Goal: Task Accomplishment & Management: Manage account settings

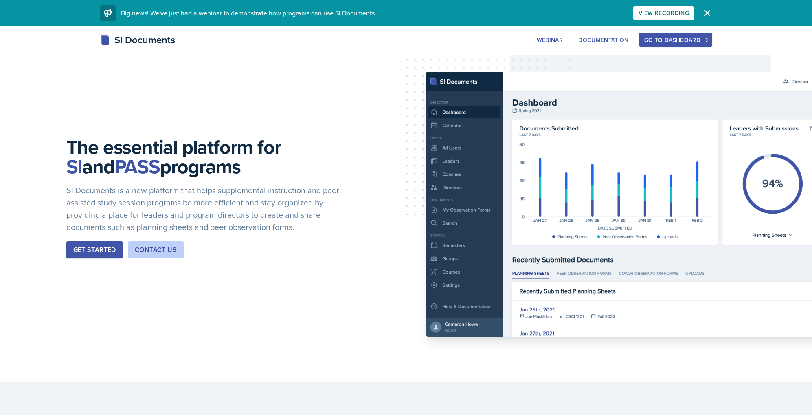
click at [700, 39] on div "Go to Dashboard" at bounding box center [675, 40] width 63 height 7
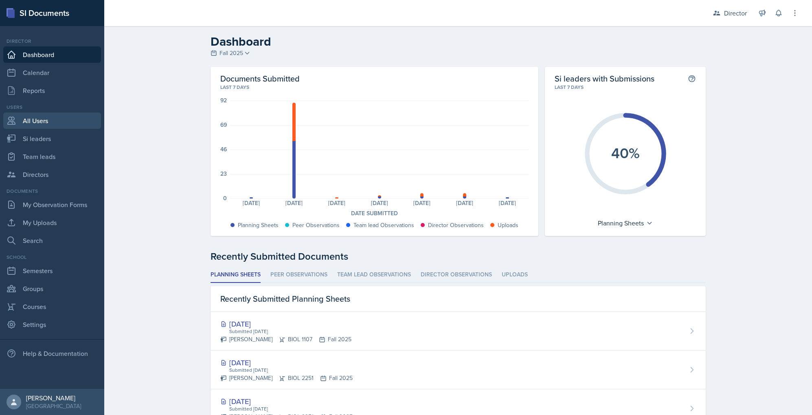
drag, startPoint x: 45, startPoint y: 121, endPoint x: 83, endPoint y: 118, distance: 38.4
click at [45, 122] on link "All Users" at bounding box center [52, 120] width 98 height 16
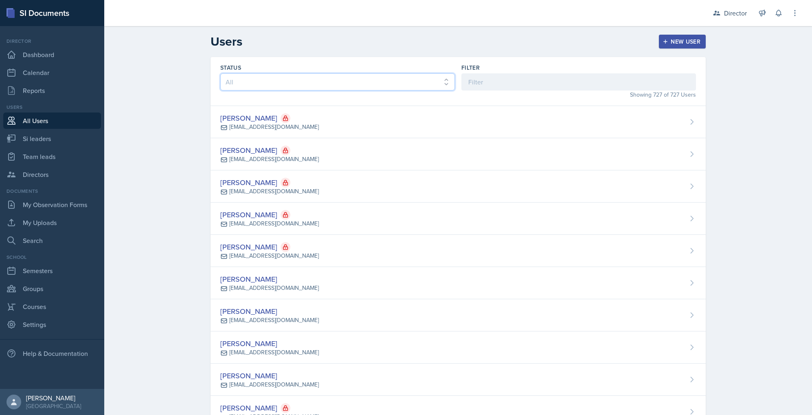
click at [327, 83] on select "All Active Inactive" at bounding box center [337, 81] width 235 height 17
click at [505, 82] on input at bounding box center [578, 81] width 235 height 17
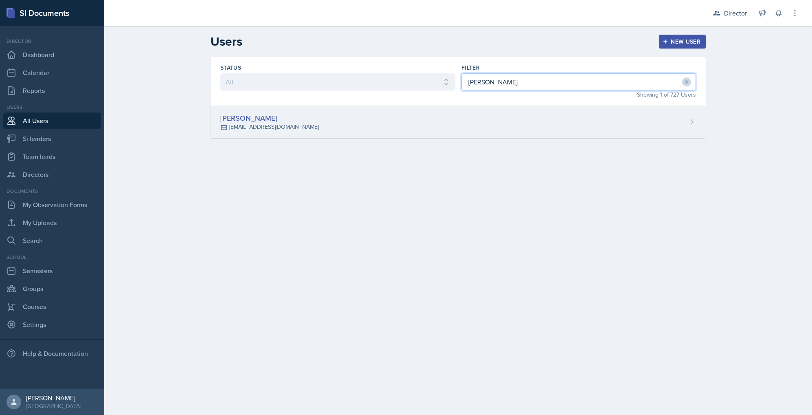
type input "[PERSON_NAME]"
click at [366, 127] on div "[PERSON_NAME] [EMAIL_ADDRESS][DOMAIN_NAME]" at bounding box center [458, 122] width 495 height 32
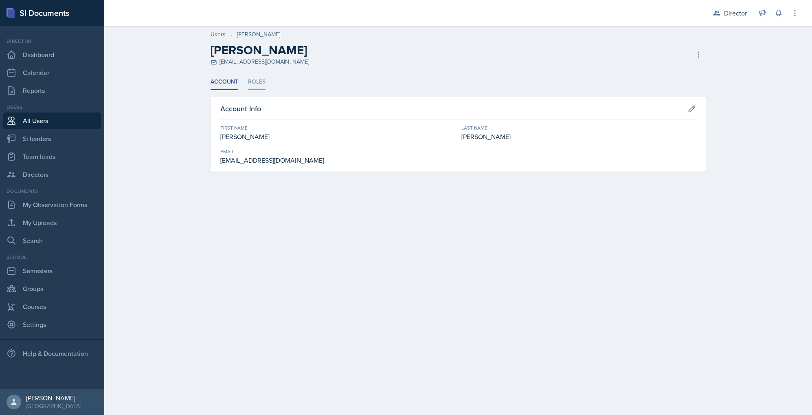
click at [260, 77] on li "Roles" at bounding box center [257, 82] width 18 height 16
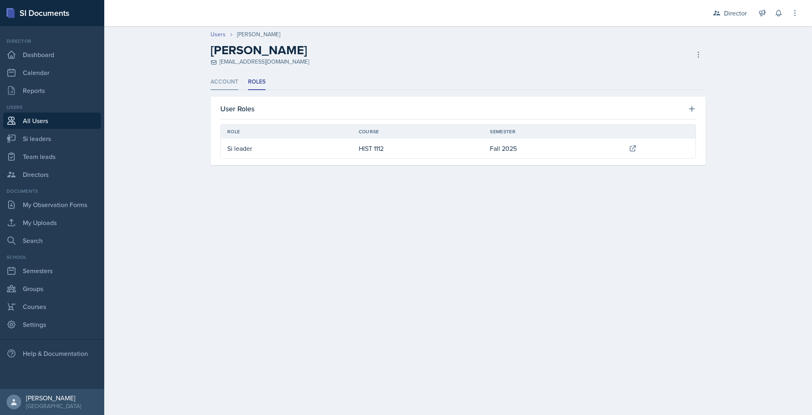
click at [229, 81] on li "Account" at bounding box center [225, 82] width 28 height 16
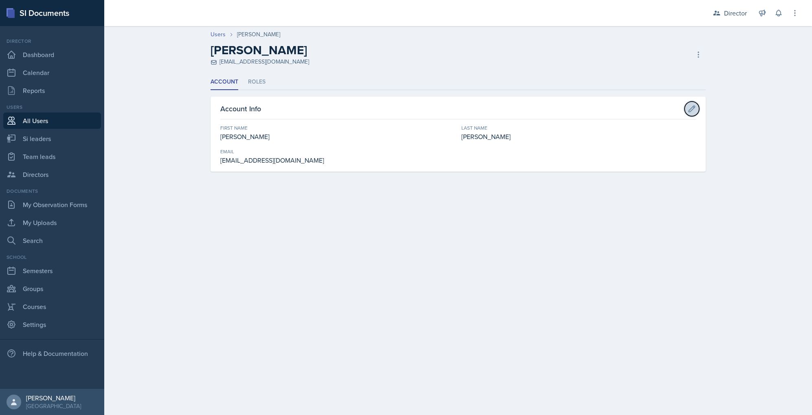
click at [695, 109] on icon at bounding box center [692, 109] width 8 height 8
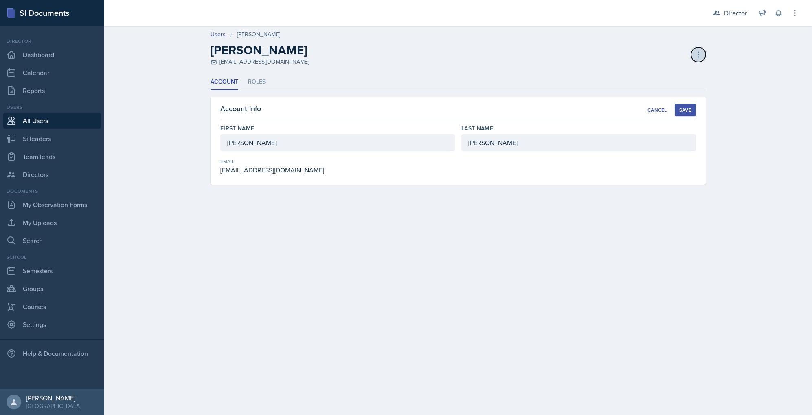
click at [701, 54] on icon at bounding box center [698, 55] width 8 height 8
click at [512, 65] on div "[PERSON_NAME] [EMAIL_ADDRESS][DOMAIN_NAME] Deactivate User Delete User Delete U…" at bounding box center [458, 54] width 495 height 23
click at [222, 84] on li "Account" at bounding box center [225, 82] width 28 height 16
click at [258, 83] on li "Roles" at bounding box center [257, 82] width 18 height 16
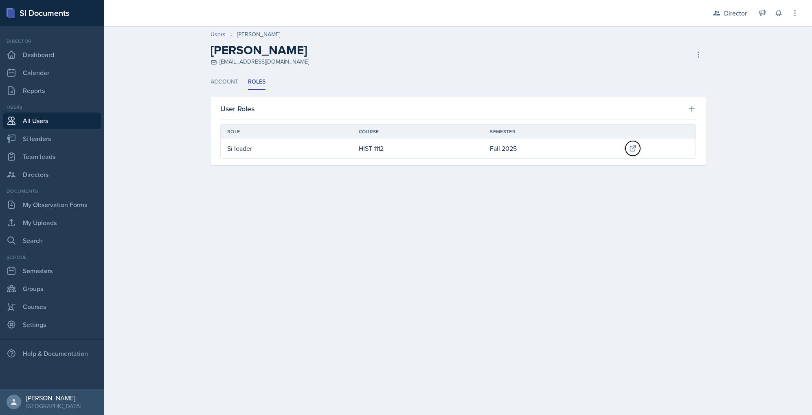
click at [636, 150] on icon at bounding box center [633, 148] width 8 height 8
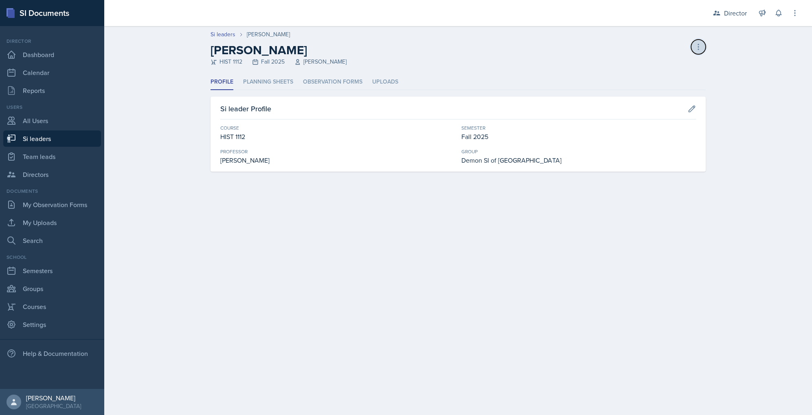
click at [699, 49] on icon at bounding box center [698, 47] width 8 height 8
drag, startPoint x: 732, startPoint y: 47, endPoint x: 735, endPoint y: 42, distance: 5.3
click at [732, 47] on header "Si leaders [PERSON_NAME] [PERSON_NAME] HIST 1112 Fall 2025 [PERSON_NAME] Delete…" at bounding box center [458, 50] width 708 height 48
click at [797, 11] on icon at bounding box center [795, 13] width 8 height 8
drag, startPoint x: 622, startPoint y: 53, endPoint x: 614, endPoint y: 52, distance: 7.8
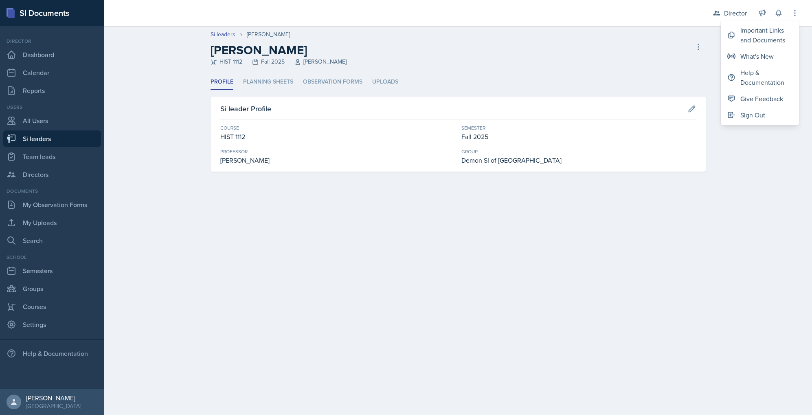
click at [620, 53] on div "[PERSON_NAME] HIST 1112 Fall 2025 [PERSON_NAME] Delete Si leader" at bounding box center [458, 54] width 495 height 23
click at [274, 88] on li "Planning Sheets" at bounding box center [268, 82] width 50 height 16
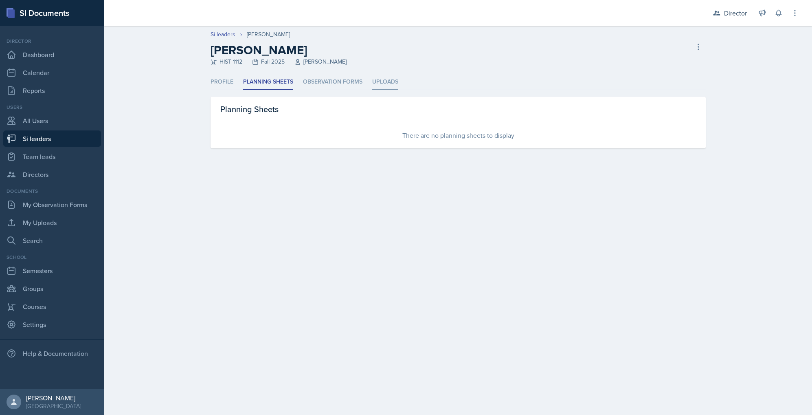
drag, startPoint x: 346, startPoint y: 83, endPoint x: 375, endPoint y: 78, distance: 29.3
click at [346, 83] on li "Observation Forms" at bounding box center [332, 82] width 59 height 16
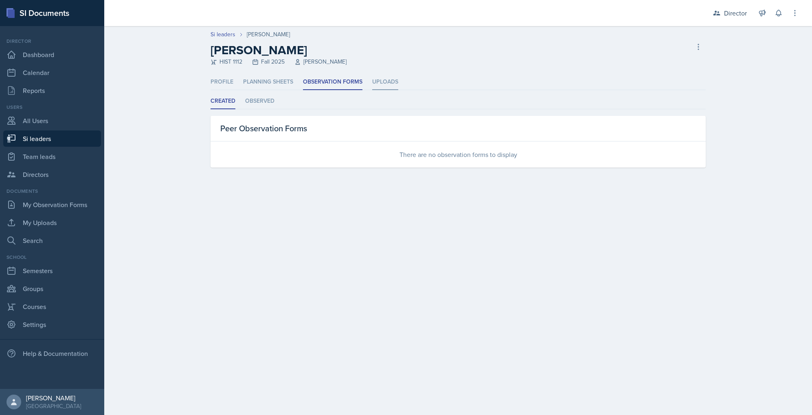
click at [382, 78] on li "Uploads" at bounding box center [385, 82] width 26 height 16
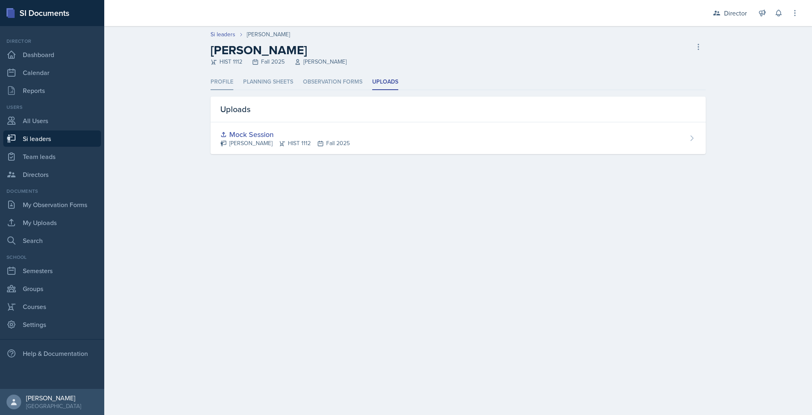
click at [226, 82] on li "Profile" at bounding box center [222, 82] width 23 height 16
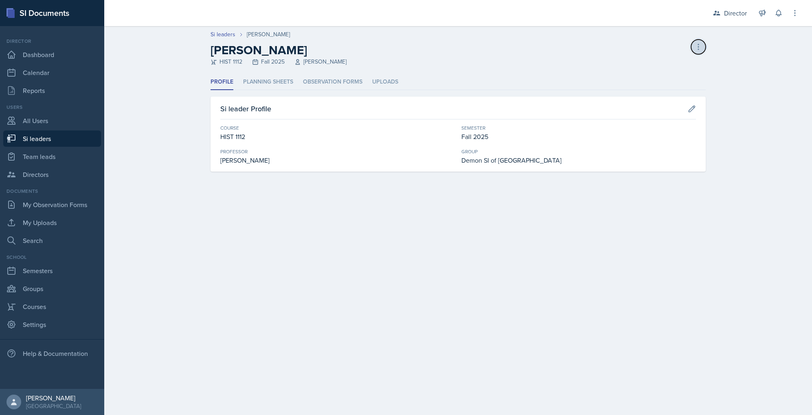
click at [701, 48] on icon at bounding box center [698, 47] width 8 height 8
drag, startPoint x: 742, startPoint y: 61, endPoint x: 748, endPoint y: 55, distance: 8.4
click at [742, 60] on header "Si leaders [PERSON_NAME] [PERSON_NAME] HIST 1112 Fall 2025 [PERSON_NAME] Delete…" at bounding box center [458, 50] width 708 height 48
click at [793, 12] on icon at bounding box center [795, 13] width 8 height 8
click at [542, 75] on ul "Profile Planning Sheets Observation Forms Uploads" at bounding box center [458, 82] width 495 height 16
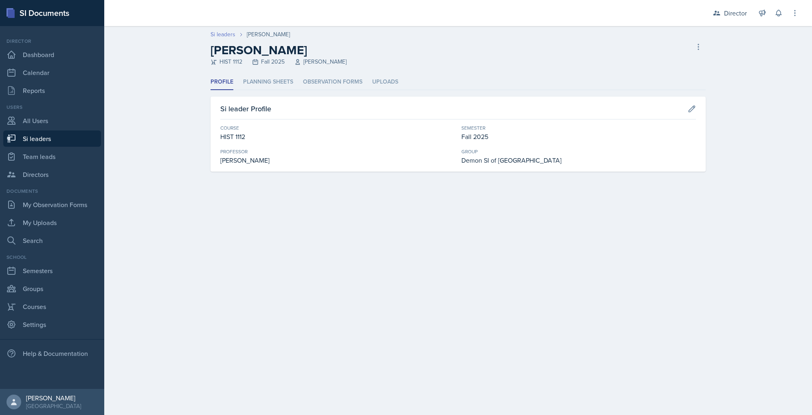
click at [221, 33] on link "Si leaders" at bounding box center [223, 34] width 25 height 9
select select "2bed604d-1099-4043-b1bc-2365e8740244"
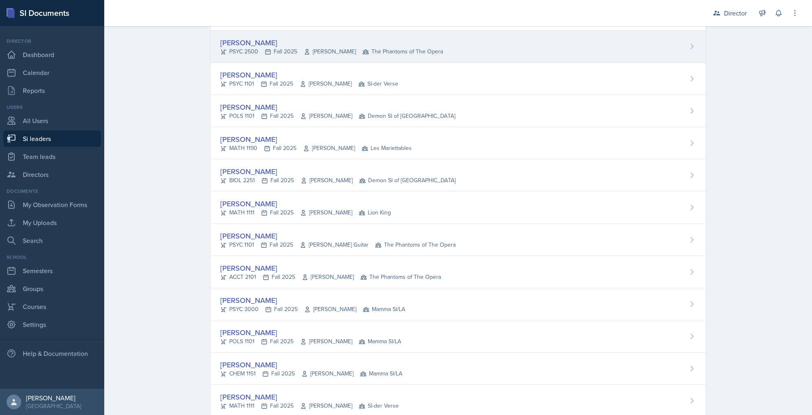
scroll to position [141, 0]
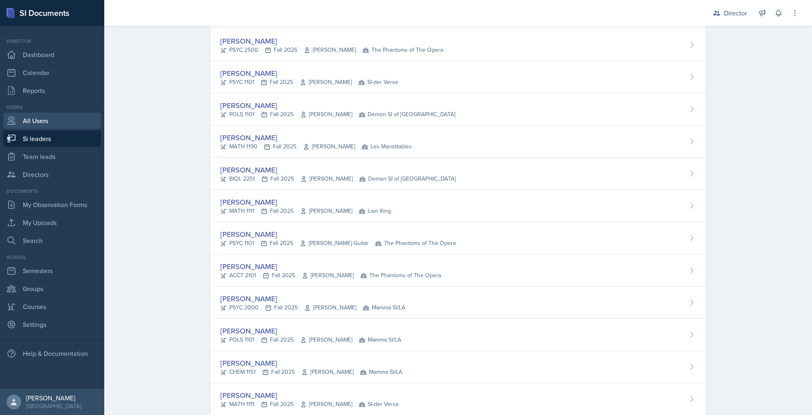
click at [48, 121] on link "All Users" at bounding box center [52, 120] width 98 height 16
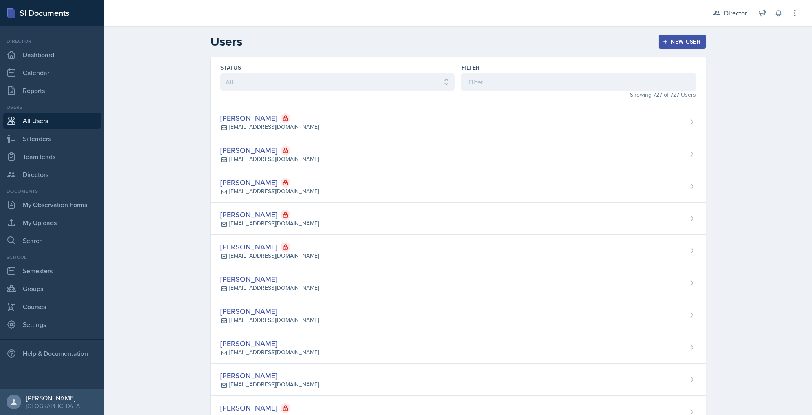
click at [32, 120] on link "All Users" at bounding box center [52, 120] width 98 height 16
click at [506, 81] on input at bounding box center [578, 81] width 235 height 17
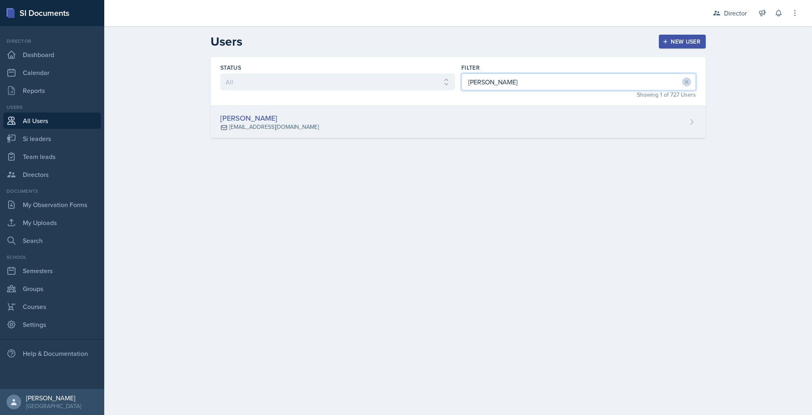
type input "[PERSON_NAME]"
click at [463, 126] on div "[PERSON_NAME] [EMAIL_ADDRESS][DOMAIN_NAME]" at bounding box center [458, 122] width 495 height 32
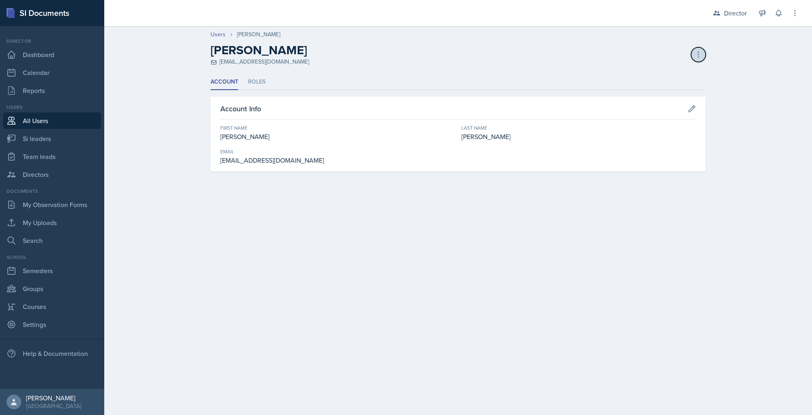
click at [697, 55] on icon at bounding box center [698, 55] width 8 height 8
click at [657, 88] on div "Delete User" at bounding box center [663, 88] width 78 height 16
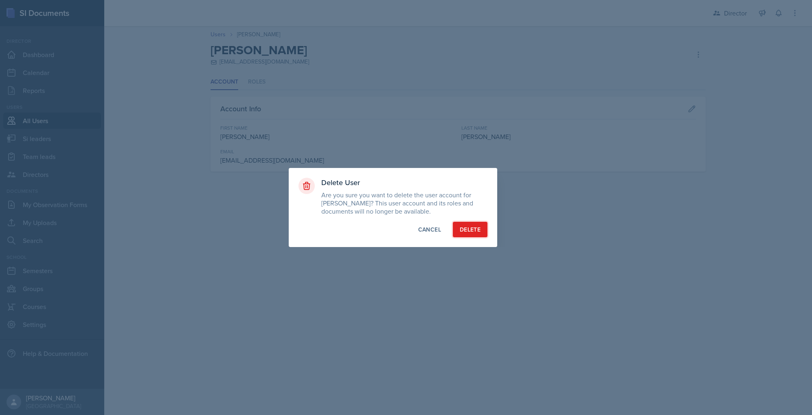
click at [473, 232] on div "Delete" at bounding box center [470, 229] width 21 height 8
select select "1"
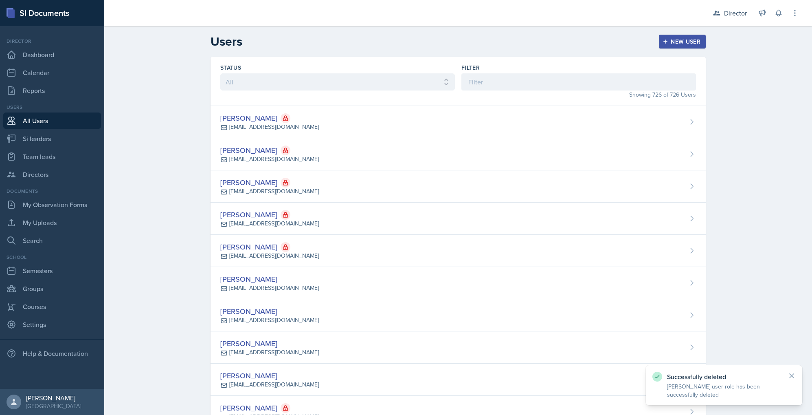
click at [690, 42] on div "New User" at bounding box center [682, 41] width 36 height 7
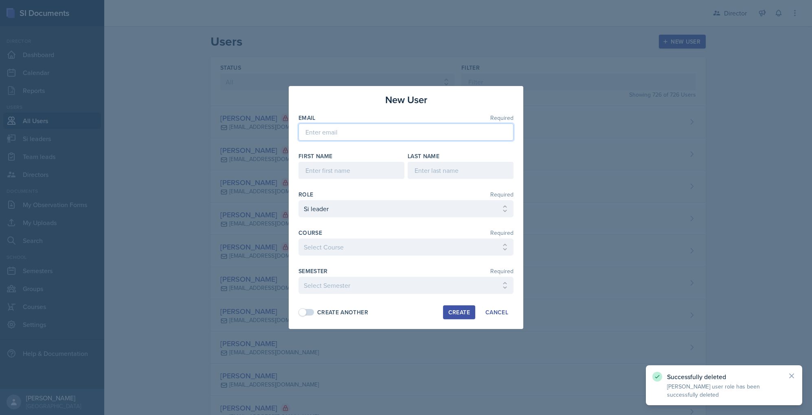
click at [364, 130] on input "email" at bounding box center [406, 131] width 215 height 17
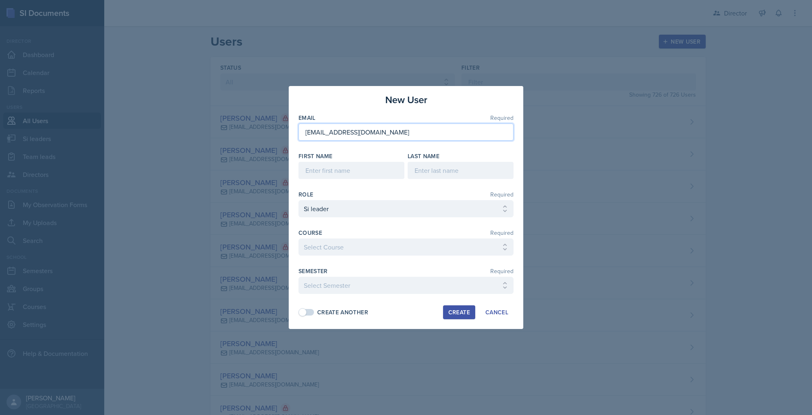
type input "[EMAIL_ADDRESS][DOMAIN_NAME]"
click at [375, 171] on input at bounding box center [352, 170] width 106 height 17
type input "d"
type input "[PERSON_NAME]"
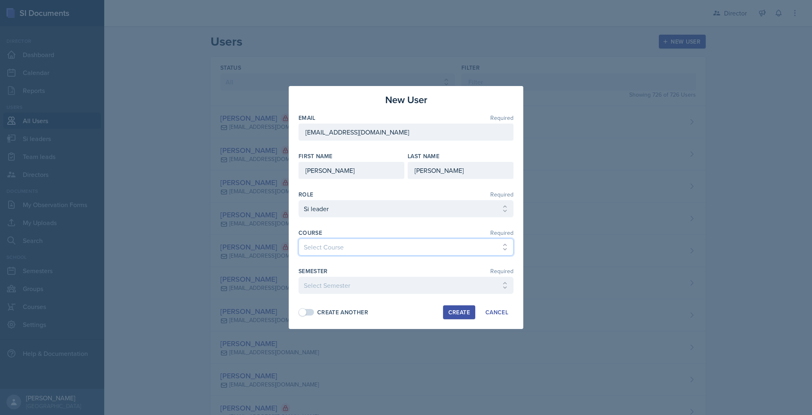
click at [436, 246] on select "Select Course ACCT 2101 ACCT 2102 ACCT 4050 ANTH 1102 ANTH 3301 ARCH 1000 ARCH …" at bounding box center [406, 246] width 215 height 17
select select "fad4245d-ef99-4a26-8e79-1075374b8b81"
click at [299, 238] on select "Select Course ACCT 2101 ACCT 2102 ACCT 4050 ANTH 1102 ANTH 3301 ARCH 1000 ARCH …" at bounding box center [406, 246] width 215 height 17
click at [390, 289] on select "Select Semester Fall 2025 Summer 2025 Spring 2025 Fall 2024 Summer 2024 Spring …" at bounding box center [406, 285] width 215 height 17
select select "2bed604d-1099-4043-b1bc-2365e8740244"
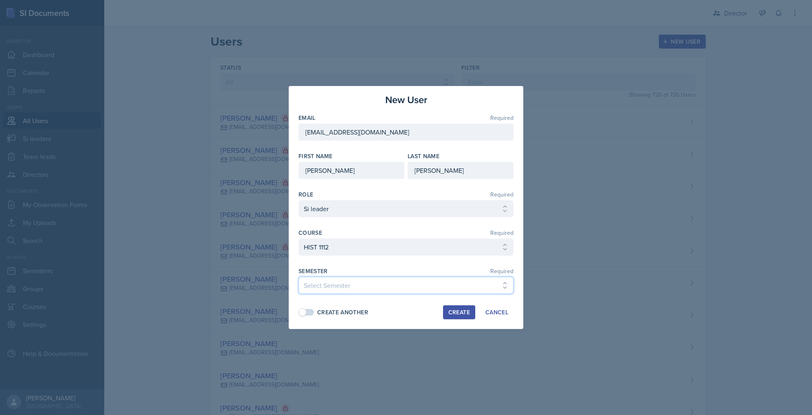
click at [299, 277] on select "Select Semester Fall 2025 Summer 2025 Spring 2025 Fall 2024 Summer 2024 Spring …" at bounding box center [406, 285] width 215 height 17
click at [463, 314] on div "Create" at bounding box center [459, 312] width 22 height 7
select select
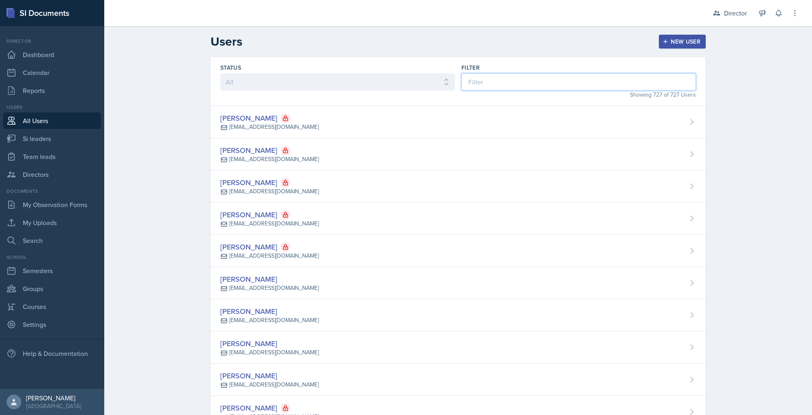
click at [541, 79] on input at bounding box center [578, 81] width 235 height 17
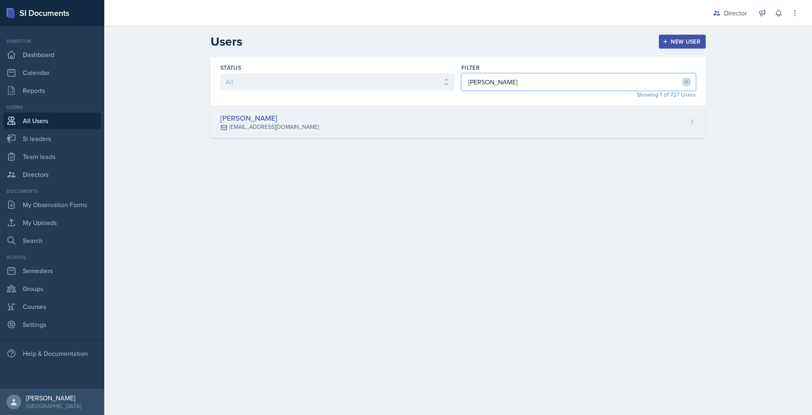
type input "[PERSON_NAME]"
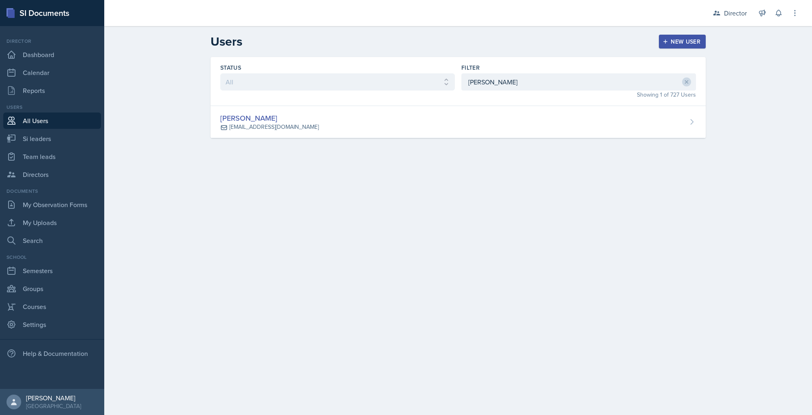
click at [491, 116] on div "[PERSON_NAME] [EMAIL_ADDRESS][DOMAIN_NAME]" at bounding box center [458, 122] width 495 height 32
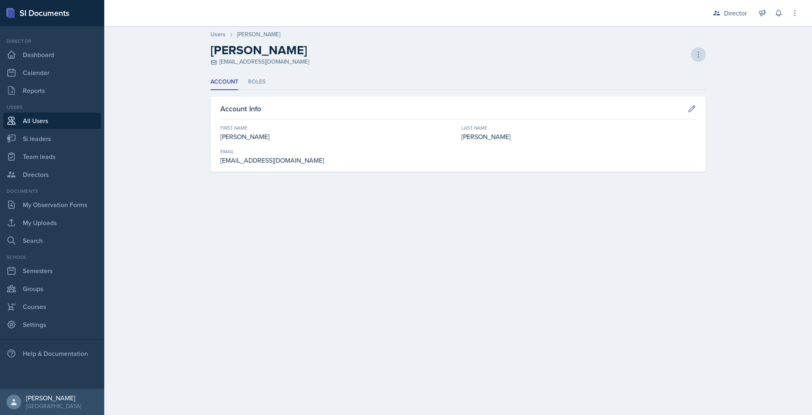
click at [0, 0] on img at bounding box center [0, 0] width 0 height 0
click at [698, 53] on icon at bounding box center [698, 55] width 8 height 8
click at [542, 62] on div "[PERSON_NAME] [EMAIL_ADDRESS][DOMAIN_NAME] Copy Invite Resend Invite Deactivate…" at bounding box center [458, 54] width 495 height 23
